Goal: Task Accomplishment & Management: Manage account settings

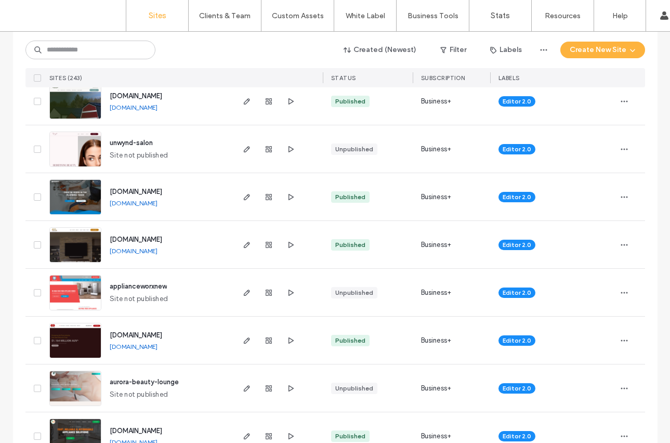
scroll to position [518, 0]
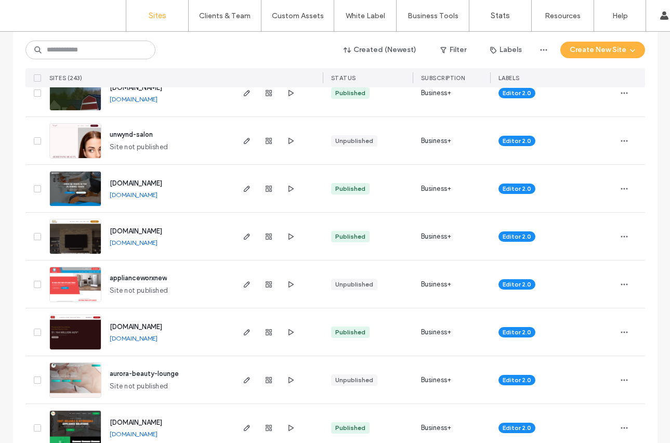
click at [62, 141] on img at bounding box center [75, 159] width 51 height 71
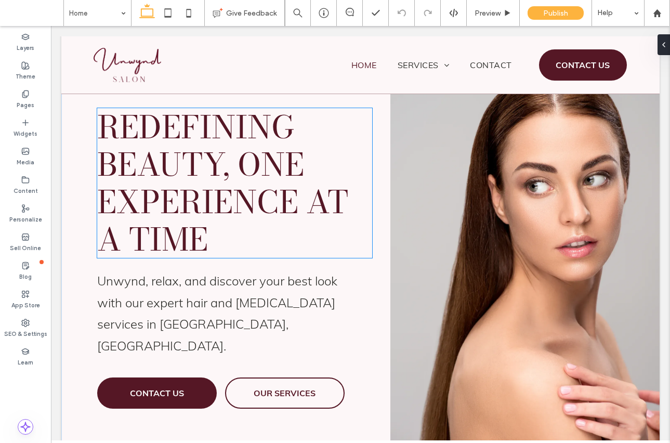
scroll to position [44, 0]
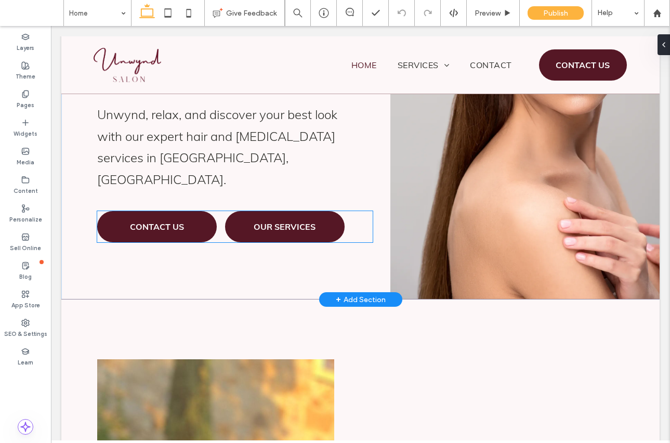
click at [284, 222] on span "OUR SERVICES" at bounding box center [285, 227] width 62 height 10
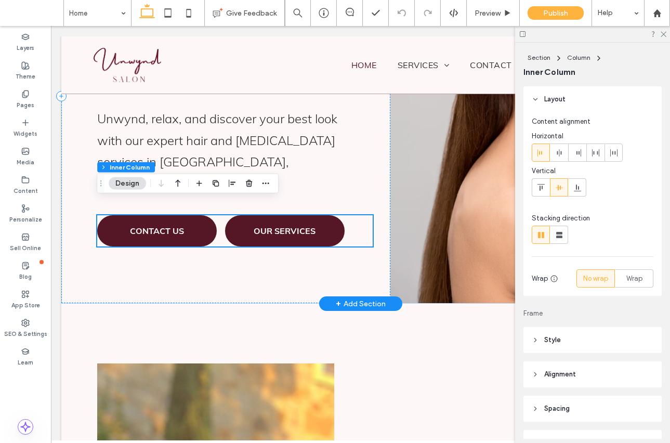
click at [284, 226] on span "OUR SERVICES" at bounding box center [285, 231] width 62 height 10
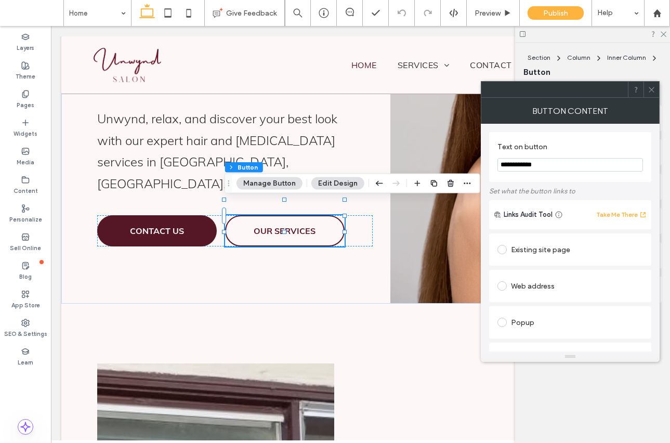
scroll to position [200, 0]
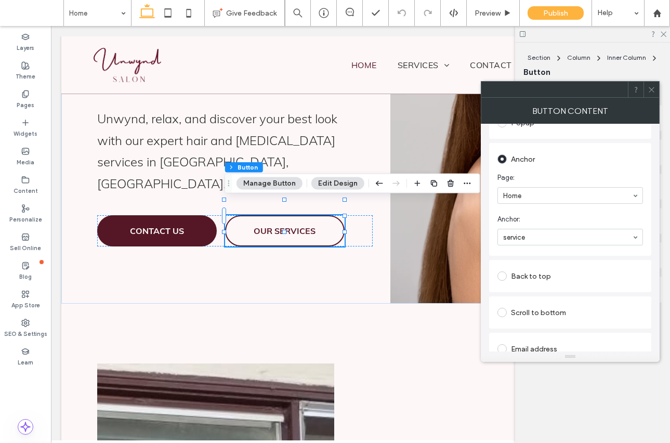
click at [650, 84] on span at bounding box center [652, 90] width 8 height 16
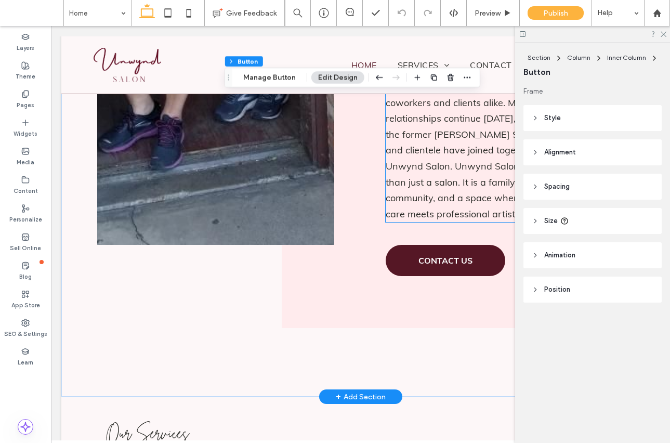
scroll to position [1238, 0]
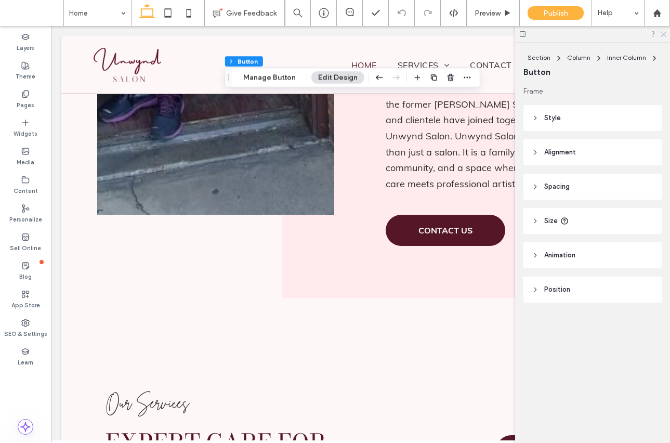
click at [663, 31] on icon at bounding box center [663, 33] width 7 height 7
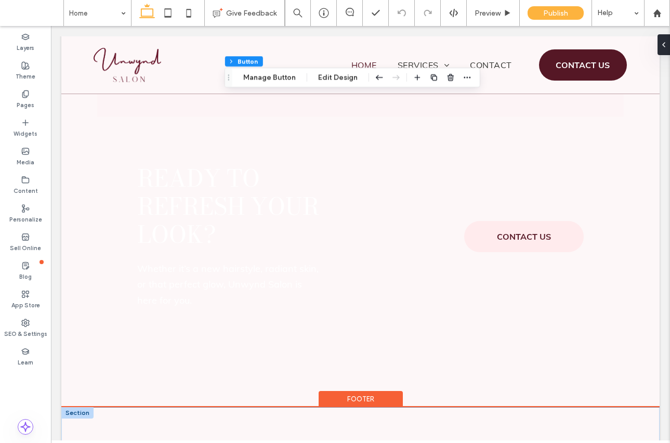
scroll to position [2875, 0]
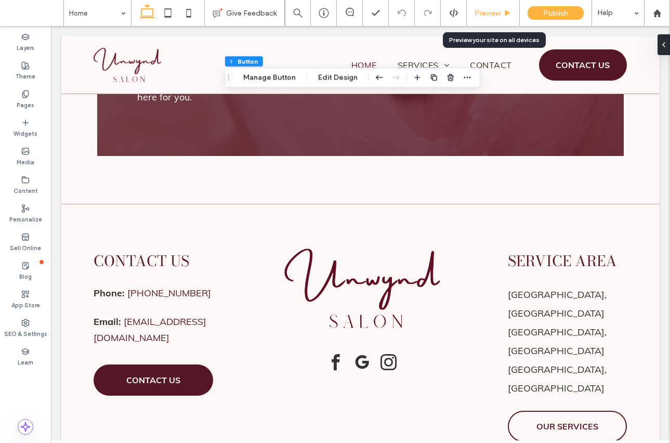
click at [488, 9] on span "Preview" at bounding box center [488, 13] width 26 height 9
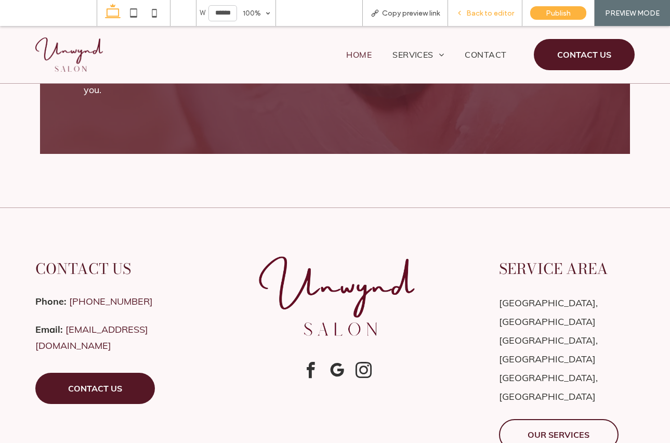
scroll to position [2776, 0]
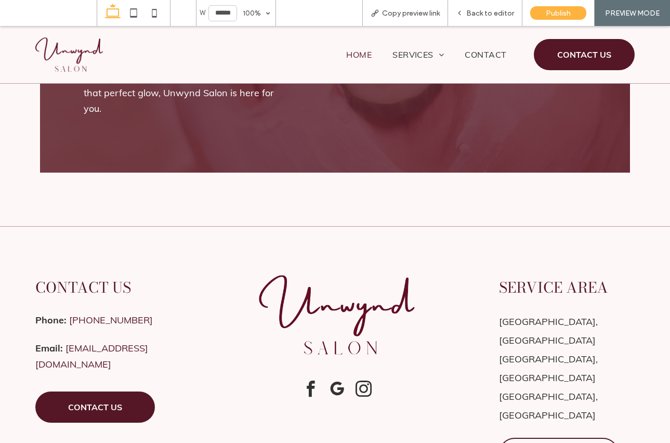
click at [520, 353] on link "Sacramento, CA" at bounding box center [548, 368] width 99 height 31
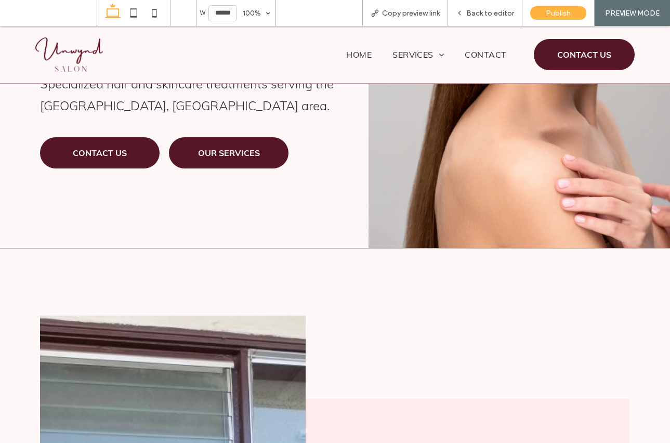
click at [240, 153] on span "OUR SERVICES" at bounding box center [229, 153] width 62 height 10
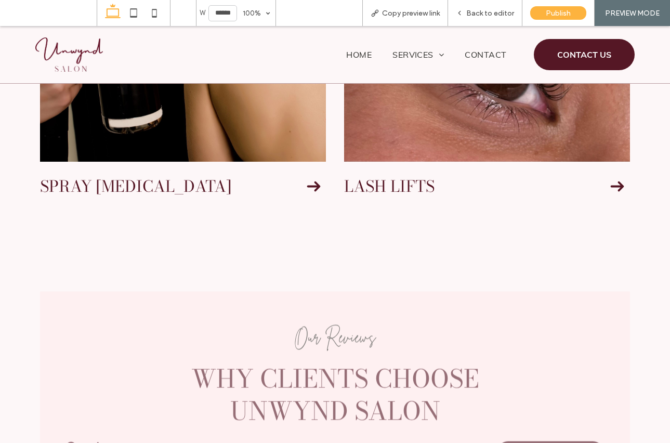
scroll to position [2049, 0]
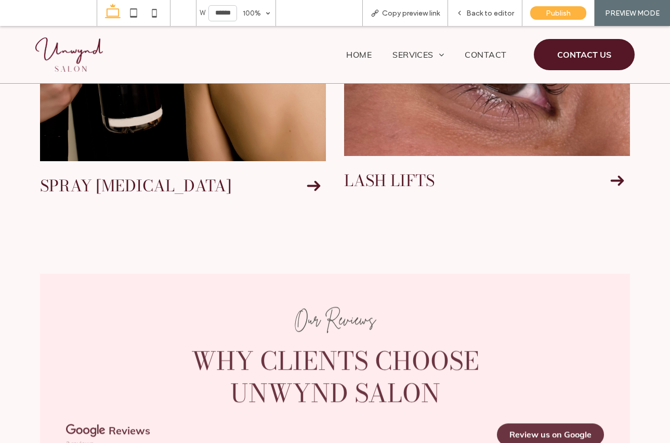
click at [380, 168] on span "Lash Lifts" at bounding box center [389, 180] width 90 height 24
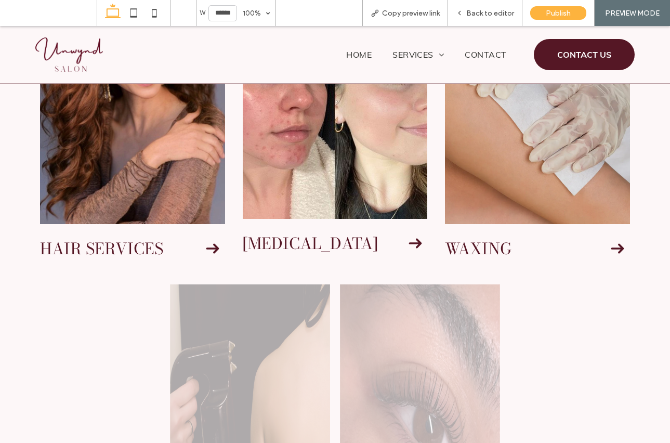
scroll to position [1089, 0]
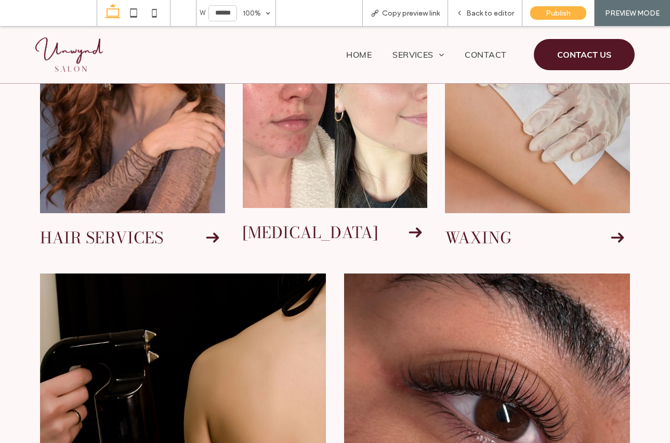
click at [261, 221] on span "Skin care" at bounding box center [310, 233] width 135 height 24
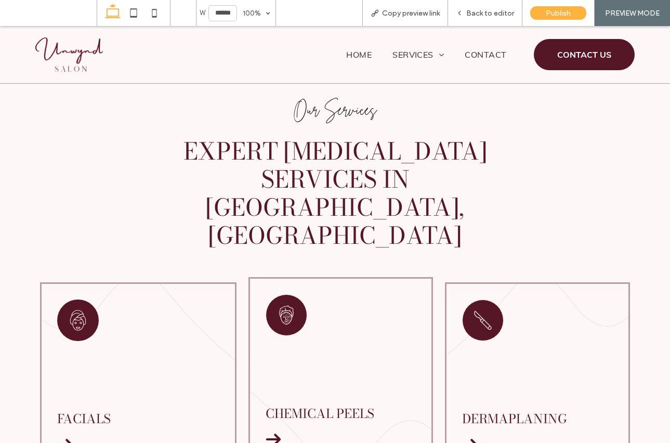
scroll to position [880, 0]
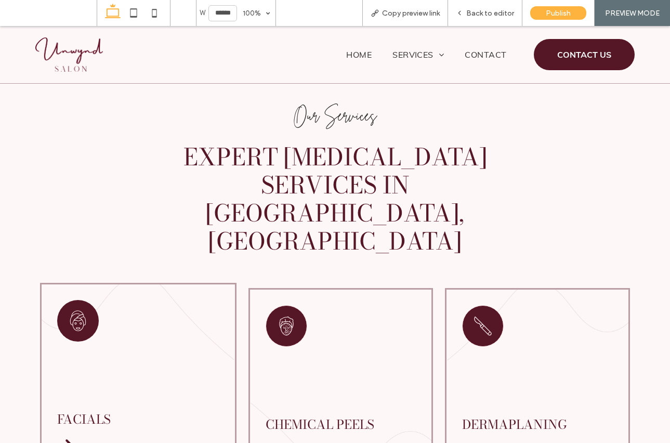
click at [102, 410] on span "Facials" at bounding box center [84, 419] width 54 height 19
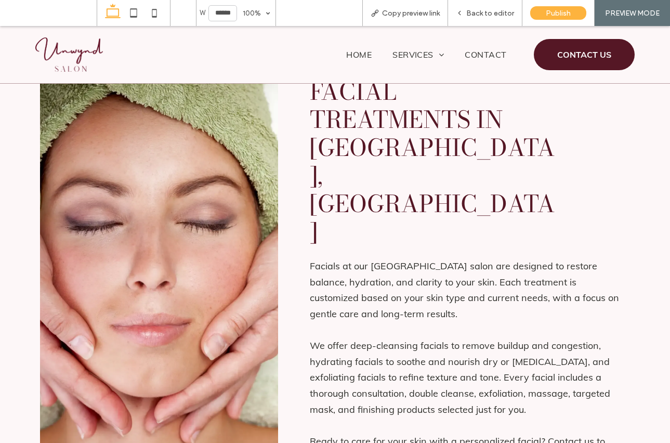
scroll to position [478, 0]
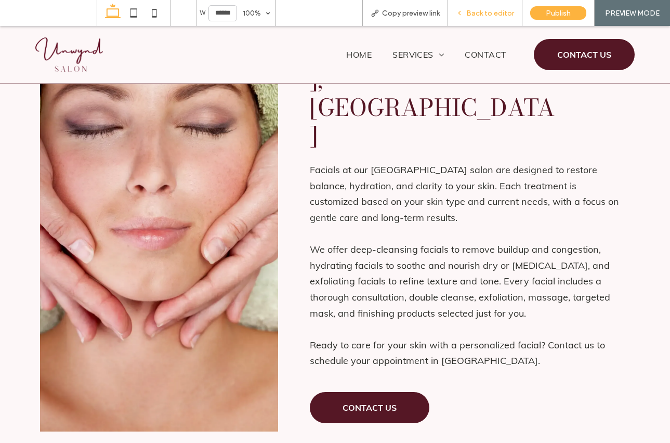
click at [477, 10] on span "Back to editor" at bounding box center [490, 13] width 48 height 9
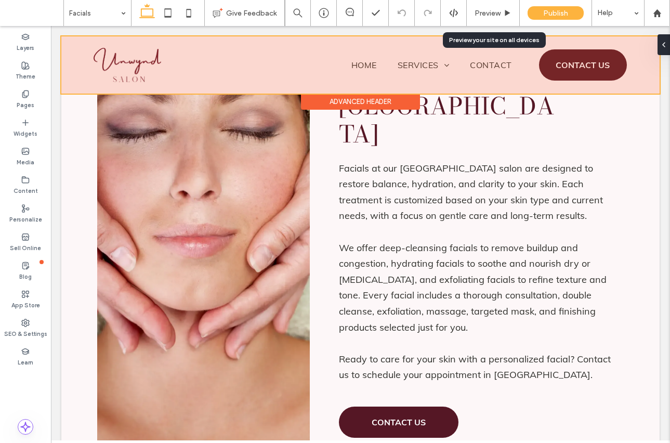
scroll to position [480, 0]
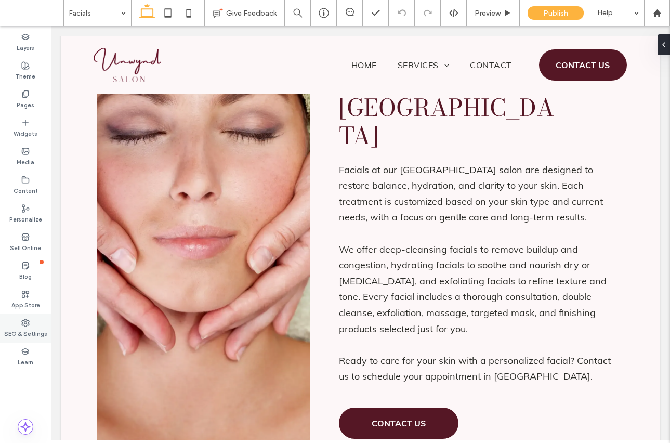
click at [30, 329] on label "SEO & Settings" at bounding box center [25, 332] width 43 height 11
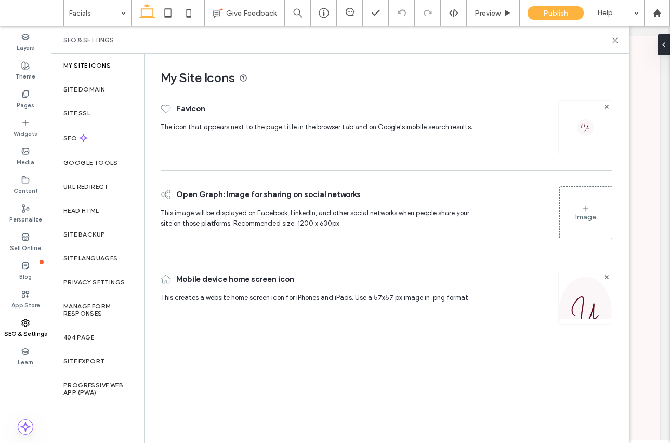
click at [589, 204] on icon at bounding box center [586, 208] width 8 height 8
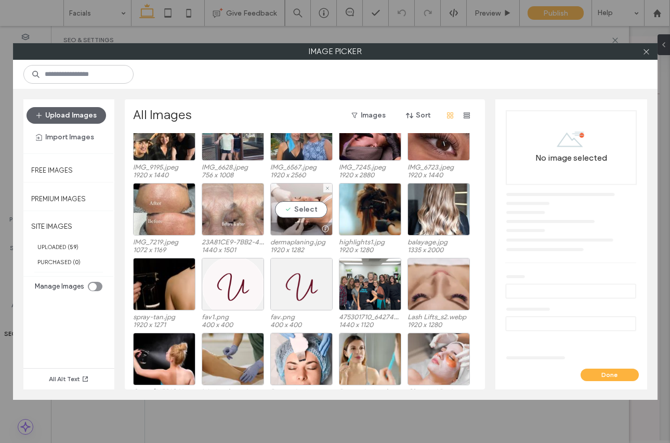
scroll to position [51, 0]
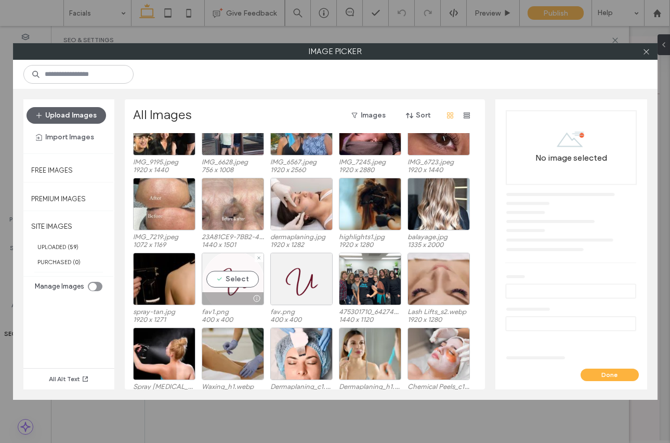
click at [230, 282] on div "Select" at bounding box center [233, 279] width 62 height 53
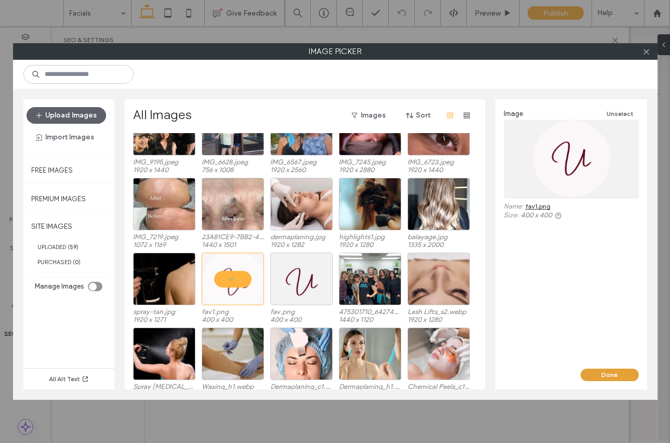
click at [612, 377] on button "Done" at bounding box center [610, 375] width 58 height 12
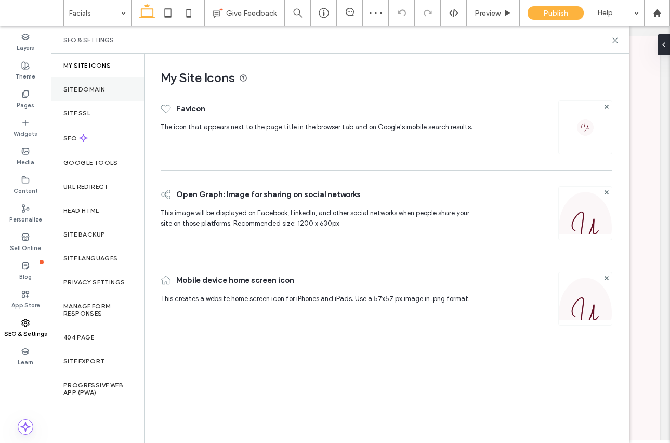
click at [94, 86] on label "Site Domain" at bounding box center [84, 89] width 42 height 7
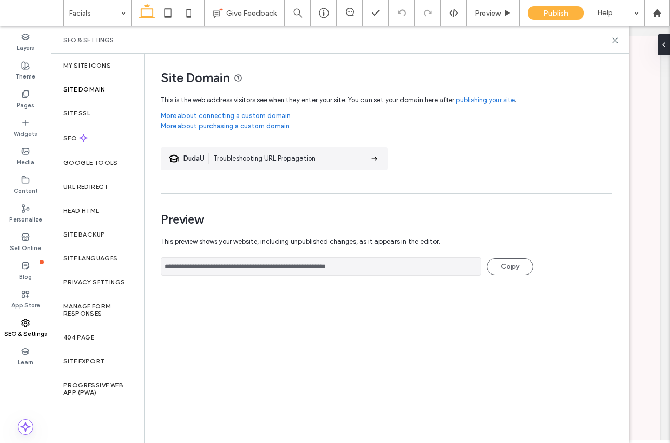
click at [468, 100] on link "publishing your site" at bounding box center [485, 100] width 59 height 10
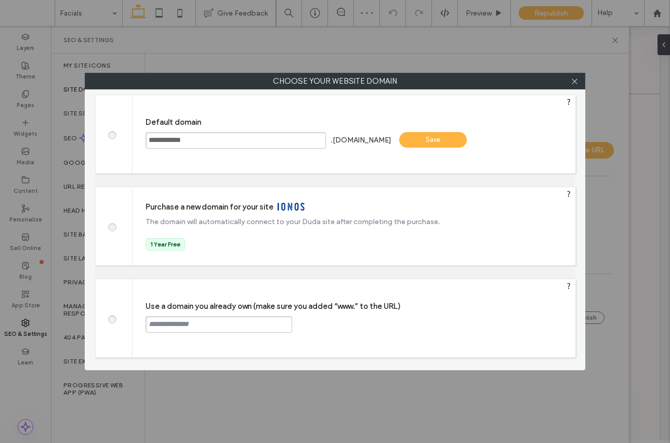
click at [112, 320] on span at bounding box center [112, 318] width 0 height 8
paste input "**********"
click at [149, 323] on input "**********" at bounding box center [219, 324] width 147 height 17
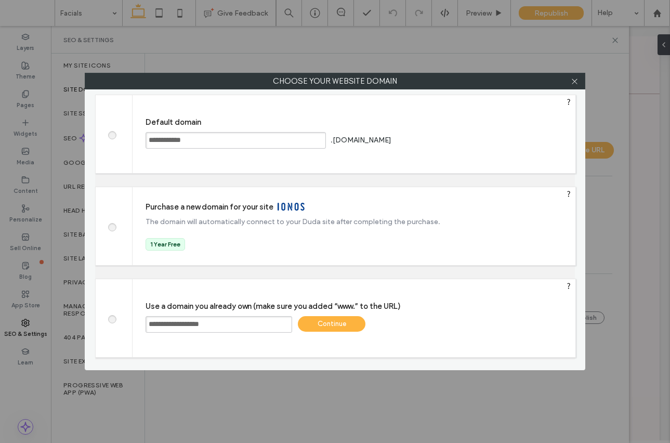
type input "**********"
click at [314, 327] on div "Continue" at bounding box center [332, 324] width 68 height 16
type input "**********"
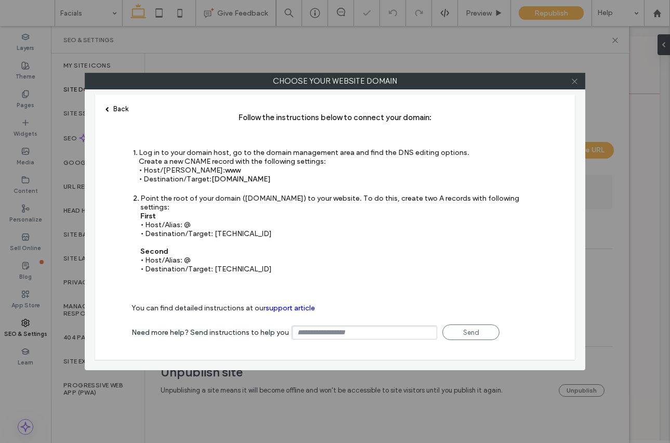
click at [574, 83] on icon at bounding box center [575, 81] width 8 height 8
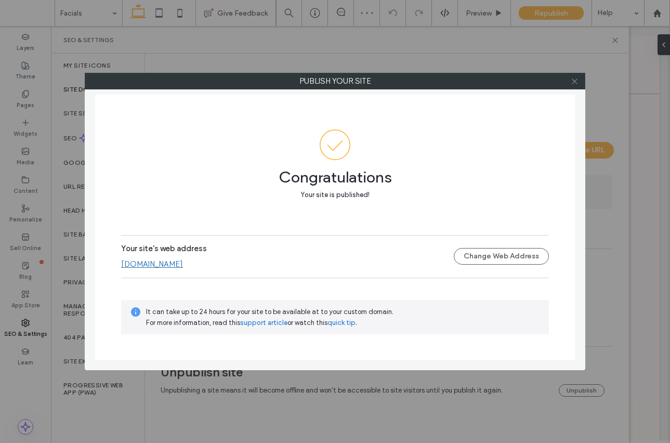
click at [575, 79] on icon at bounding box center [575, 81] width 8 height 8
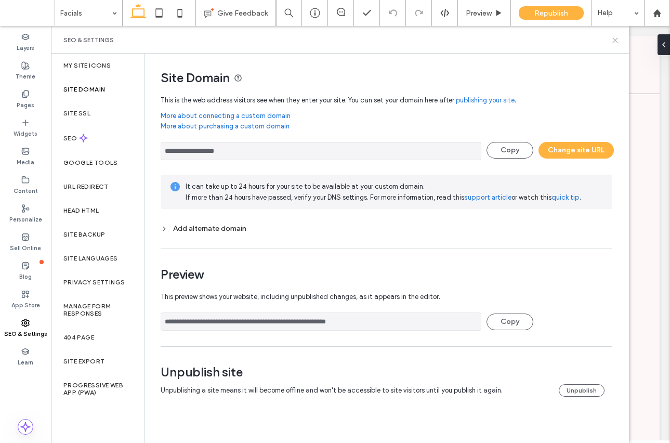
click at [615, 40] on use at bounding box center [615, 40] width 5 height 5
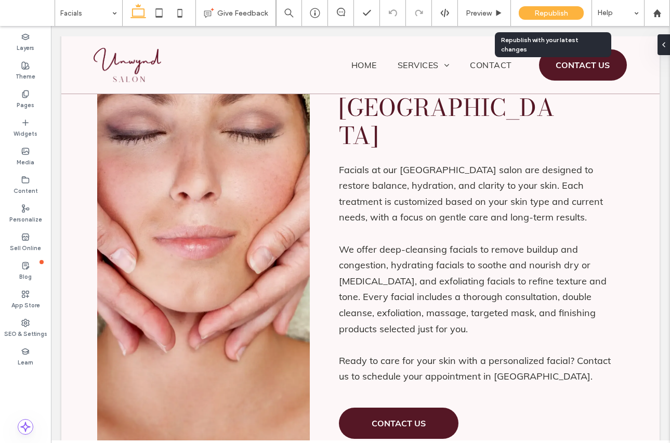
click at [557, 14] on span "Republish" at bounding box center [552, 13] width 34 height 9
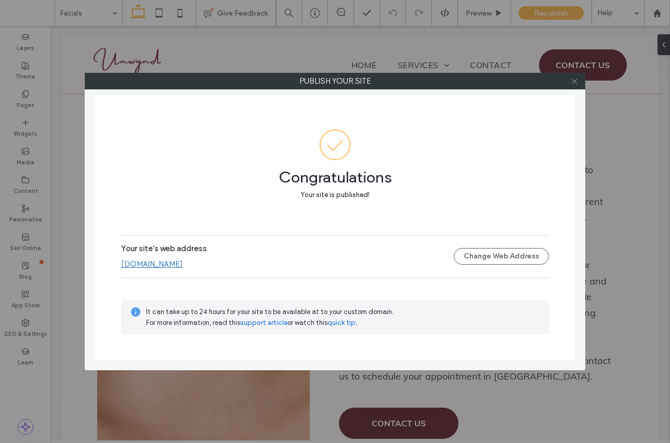
click at [575, 84] on icon at bounding box center [575, 81] width 8 height 8
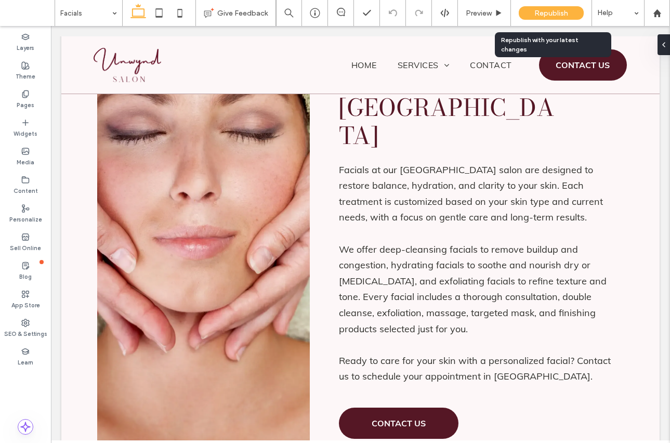
click at [545, 12] on span "Republish" at bounding box center [552, 13] width 34 height 9
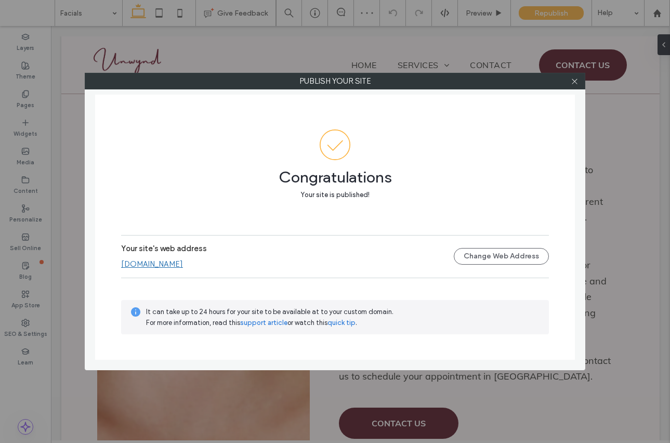
click at [183, 267] on link "[DOMAIN_NAME]" at bounding box center [152, 264] width 62 height 9
click at [575, 81] on use at bounding box center [574, 81] width 5 height 5
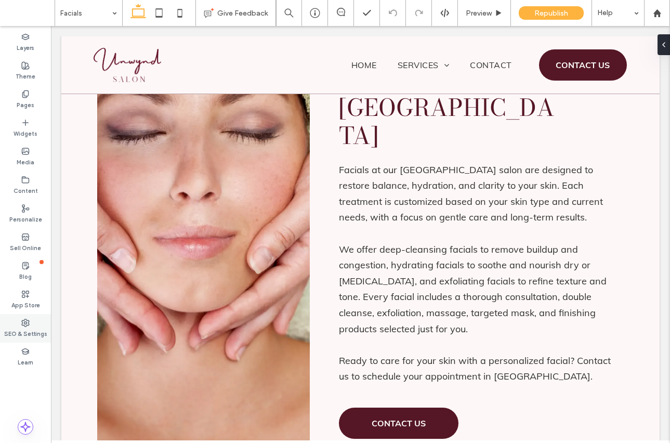
click at [30, 332] on label "SEO & Settings" at bounding box center [25, 332] width 43 height 11
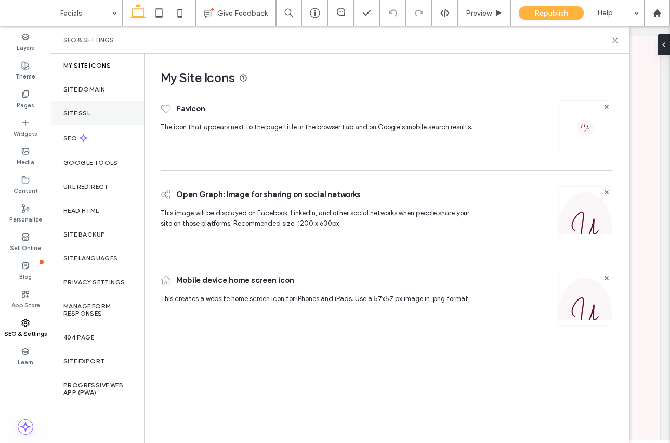
click at [81, 110] on label "Site SSL" at bounding box center [76, 113] width 27 height 7
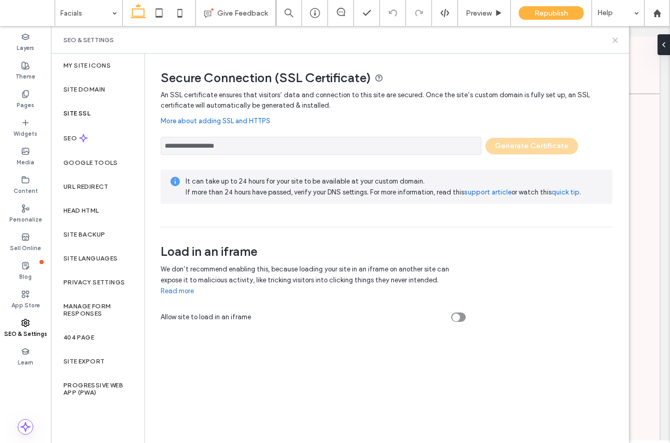
click at [615, 39] on use at bounding box center [615, 40] width 5 height 5
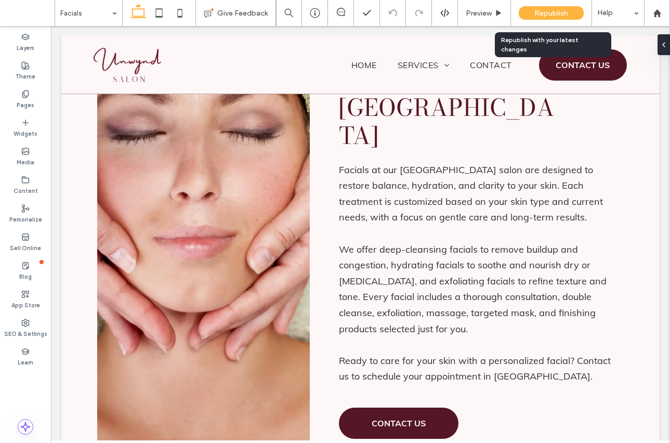
click at [558, 16] on span "Republish" at bounding box center [552, 13] width 34 height 9
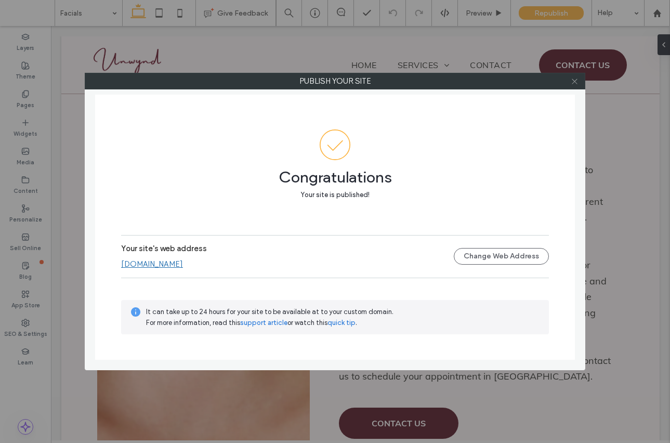
click at [574, 82] on icon at bounding box center [575, 81] width 8 height 8
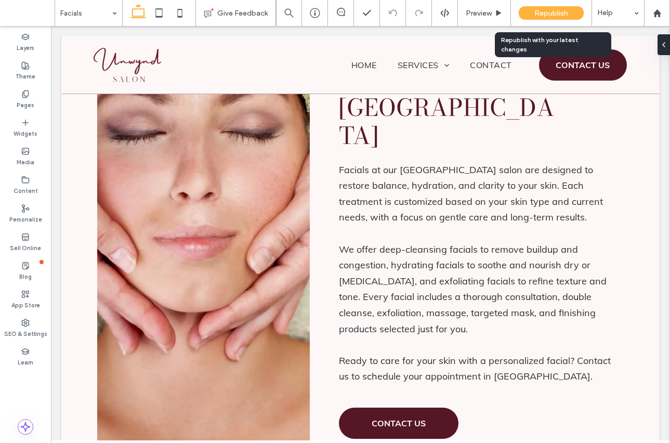
click at [569, 11] on div "Republish" at bounding box center [551, 13] width 65 height 14
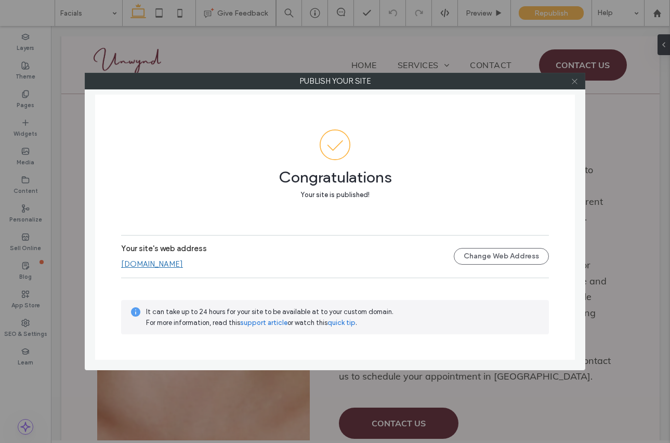
click at [576, 86] on span at bounding box center [575, 81] width 8 height 16
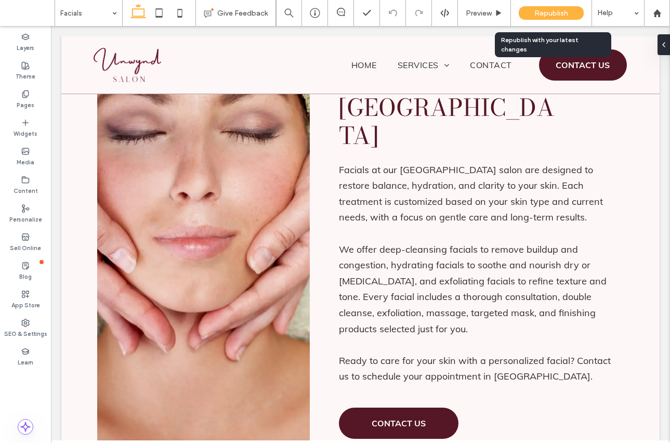
click at [558, 15] on span "Republish" at bounding box center [552, 13] width 34 height 9
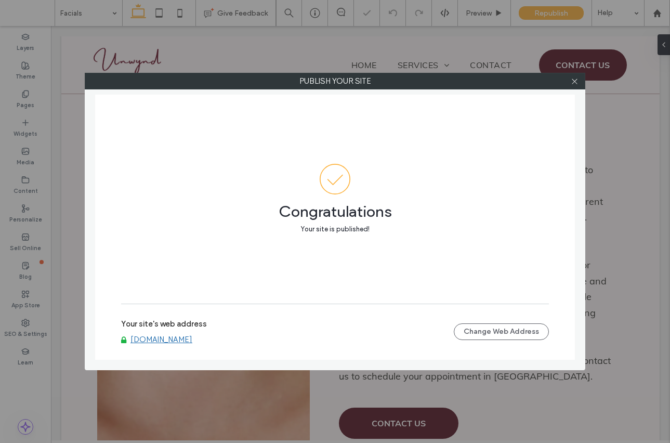
click at [185, 340] on link "[DOMAIN_NAME]" at bounding box center [162, 339] width 62 height 9
click at [577, 82] on icon at bounding box center [575, 81] width 8 height 8
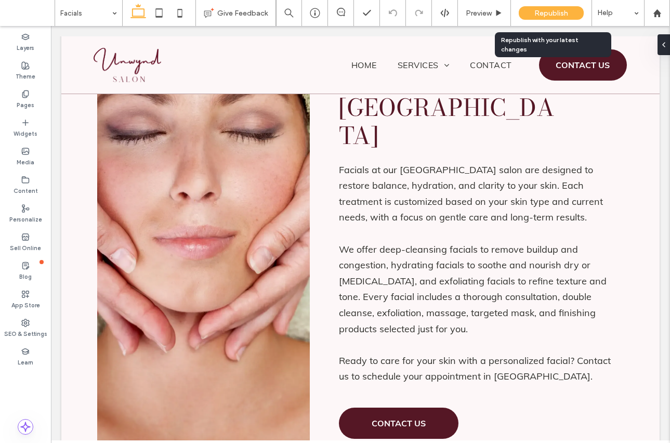
click at [555, 18] on div "Republish" at bounding box center [551, 13] width 65 height 14
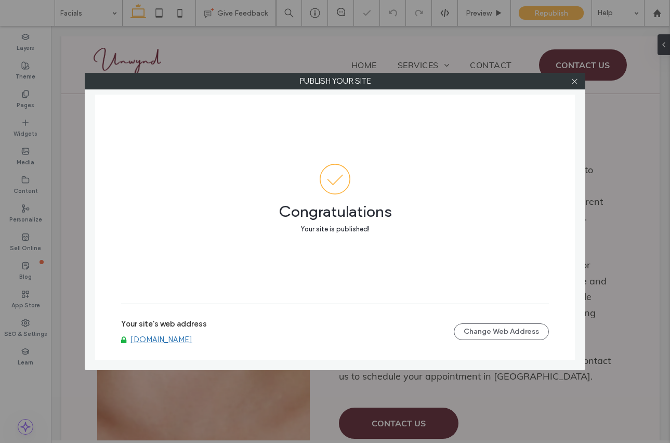
click at [192, 341] on link "[DOMAIN_NAME]" at bounding box center [162, 339] width 62 height 9
click at [575, 82] on icon at bounding box center [575, 81] width 8 height 8
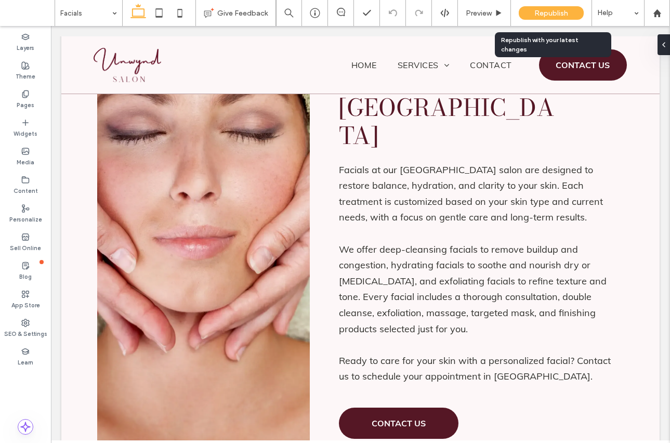
click at [559, 18] on div "Republish" at bounding box center [551, 13] width 65 height 14
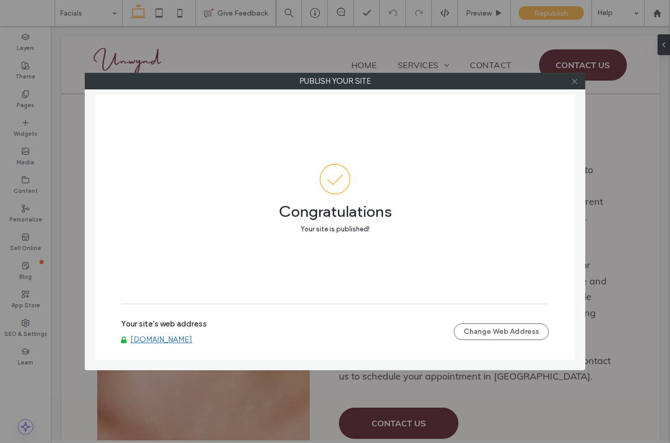
click at [573, 81] on icon at bounding box center [575, 81] width 8 height 8
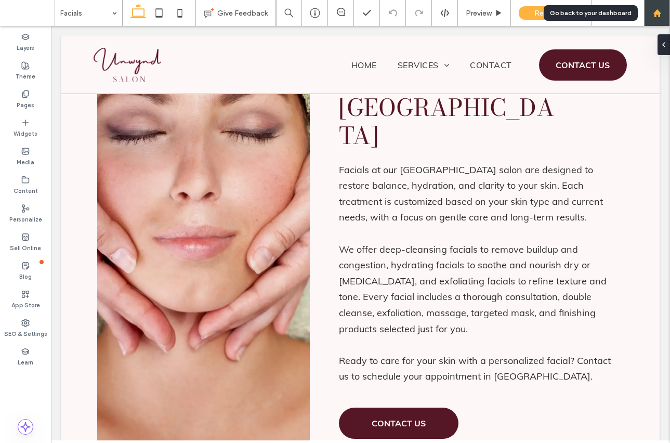
click at [656, 14] on use at bounding box center [657, 13] width 8 height 8
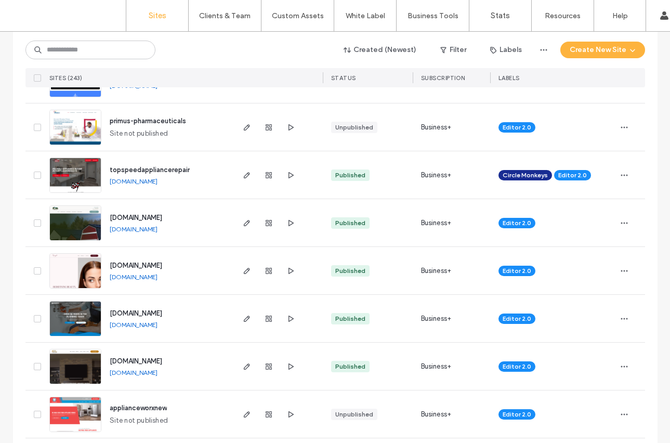
scroll to position [389, 0]
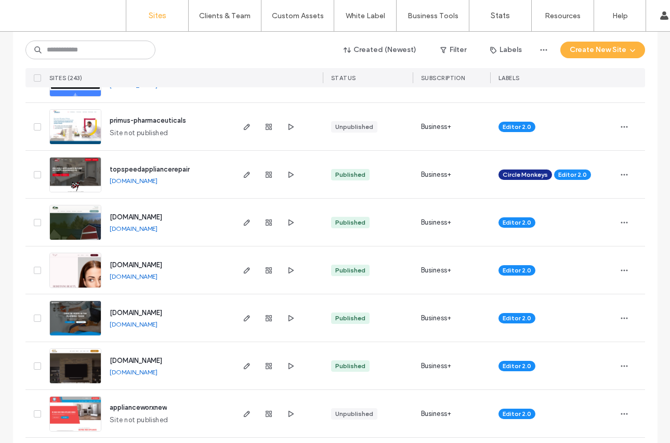
click at [80, 271] on img at bounding box center [75, 288] width 51 height 71
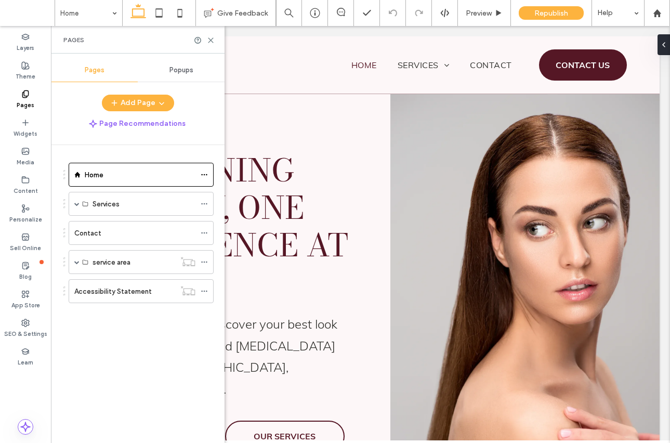
click at [17, 98] on label "Pages" at bounding box center [26, 103] width 18 height 11
click at [20, 329] on label "SEO & Settings" at bounding box center [25, 332] width 43 height 11
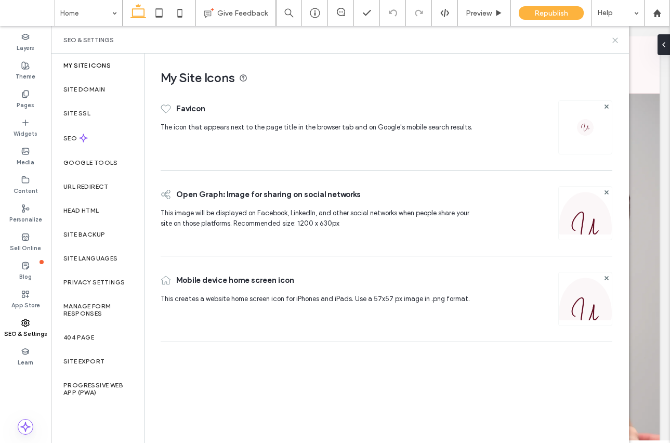
click at [616, 41] on use at bounding box center [615, 40] width 5 height 5
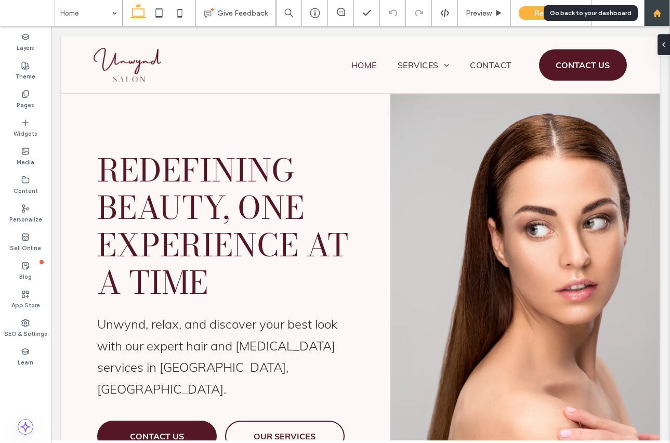
click at [660, 10] on icon at bounding box center [657, 13] width 9 height 9
